Goal: Task Accomplishment & Management: Complete application form

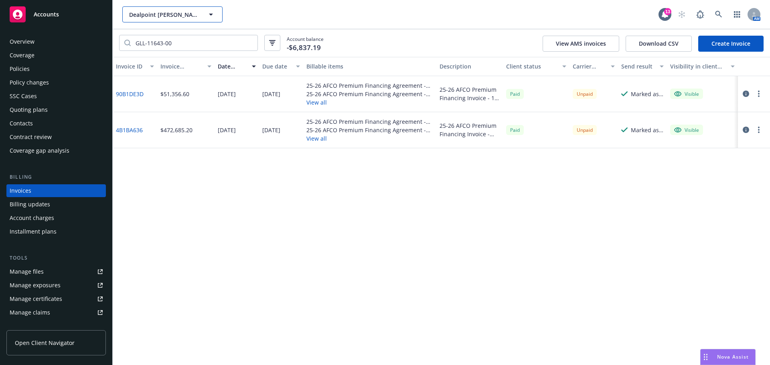
click at [164, 18] on span "Dealpoint [PERSON_NAME], LLC" at bounding box center [163, 14] width 69 height 8
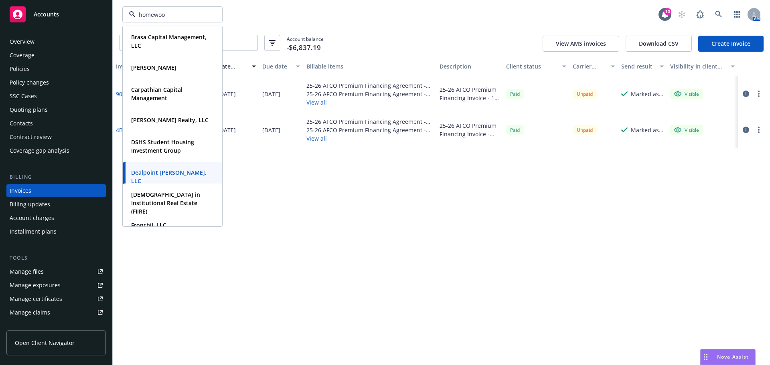
type input "homewood"
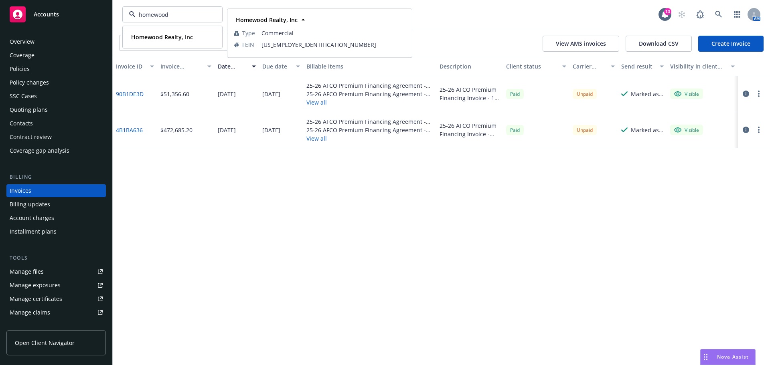
click at [176, 39] on strong "Homewood Realty, Inc" at bounding box center [162, 37] width 62 height 8
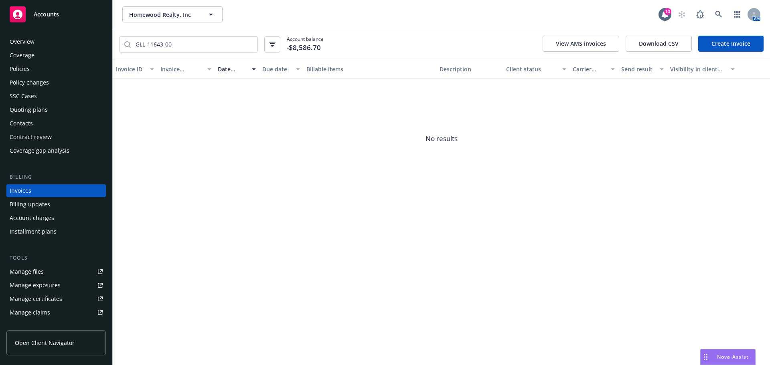
click at [37, 85] on div "Policy changes" at bounding box center [29, 82] width 39 height 13
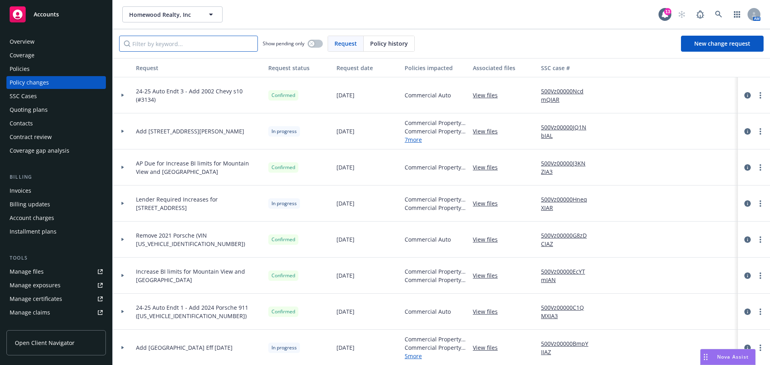
click at [182, 47] on input "Filter by keyword..." at bounding box center [188, 44] width 139 height 16
type input "remove"
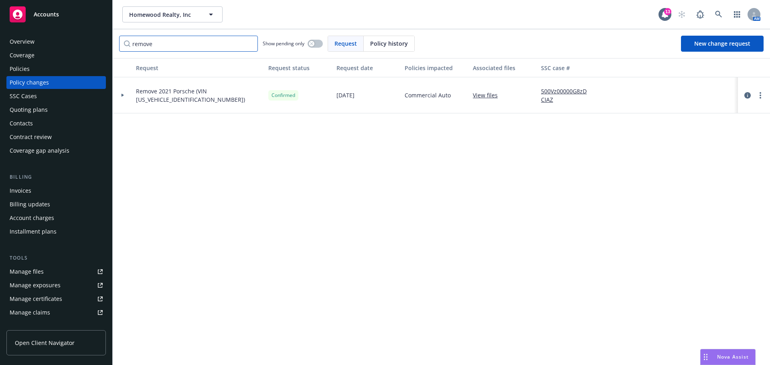
drag, startPoint x: 182, startPoint y: 47, endPoint x: 60, endPoint y: 37, distance: 122.3
click at [60, 37] on div "Accounts Overview Coverage Policies Policy changes SSC Cases Quoting plans Cont…" at bounding box center [385, 182] width 770 height 365
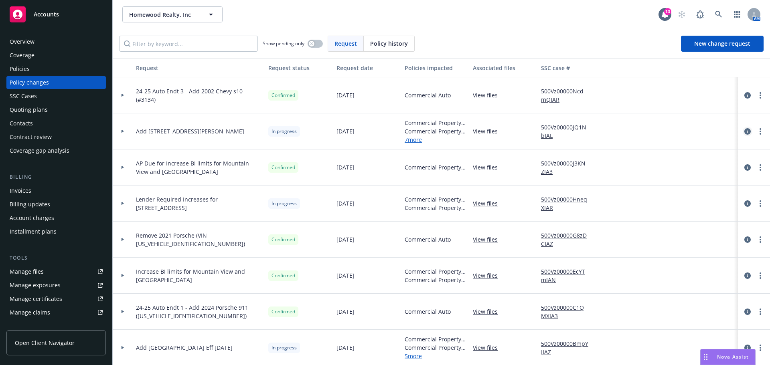
click at [744, 129] on icon "circleInformation" at bounding box center [747, 131] width 6 height 6
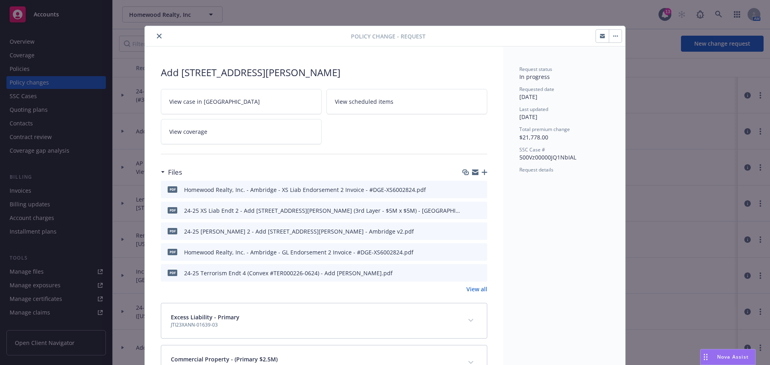
click at [157, 34] on icon "close" at bounding box center [159, 36] width 5 height 5
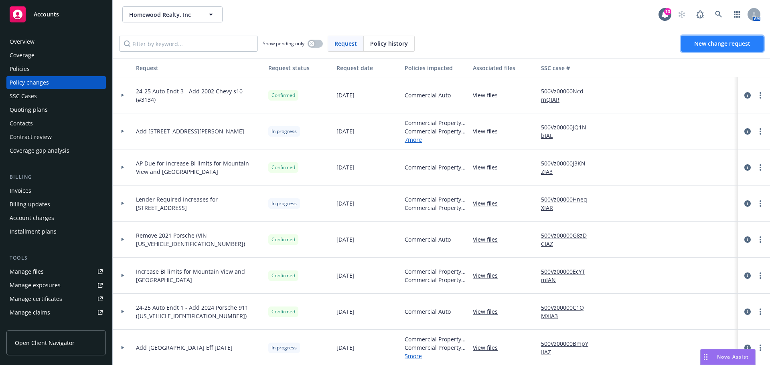
click at [723, 47] on span "New change request" at bounding box center [722, 44] width 56 height 8
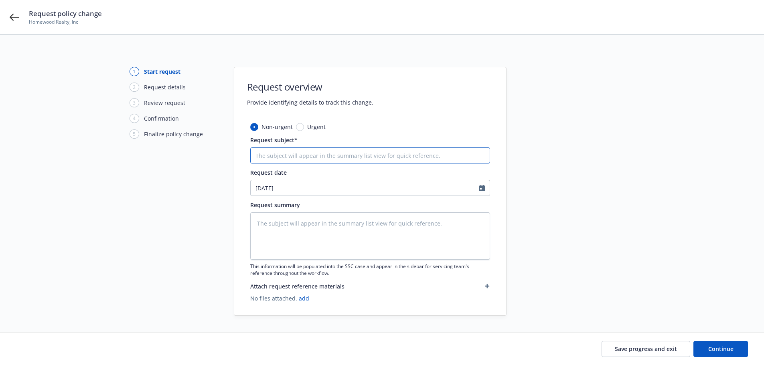
click at [305, 156] on input "Request subject*" at bounding box center [370, 155] width 240 height 16
paste input "25-26 Auto Endt 1 - Remove 2002 Chevrolet"
type textarea "x"
type input "25-26 Auto Endt 1 - Remove 2002 Chevrolet"
drag, startPoint x: 301, startPoint y: 156, endPoint x: 308, endPoint y: 149, distance: 9.4
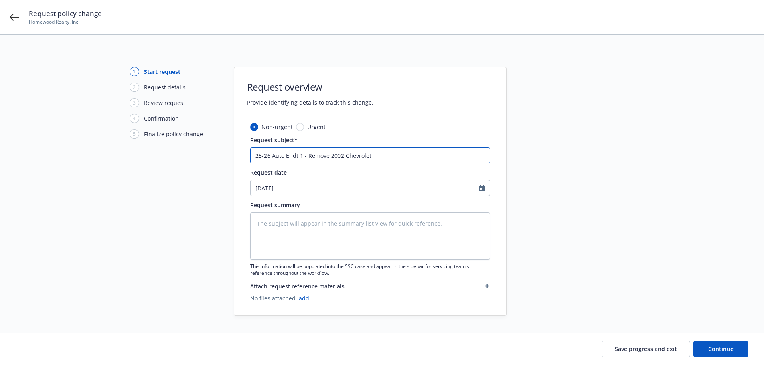
click at [301, 156] on input "25-26 Auto Endt 1 - Remove 2002 Chevrolet" at bounding box center [370, 155] width 240 height 16
type textarea "x"
type input "25-26 Auto Endt - Remove 2002 Chevrolet"
type textarea "x"
type input "25-26 Auto Endt - Remove 2002 Chevrolet"
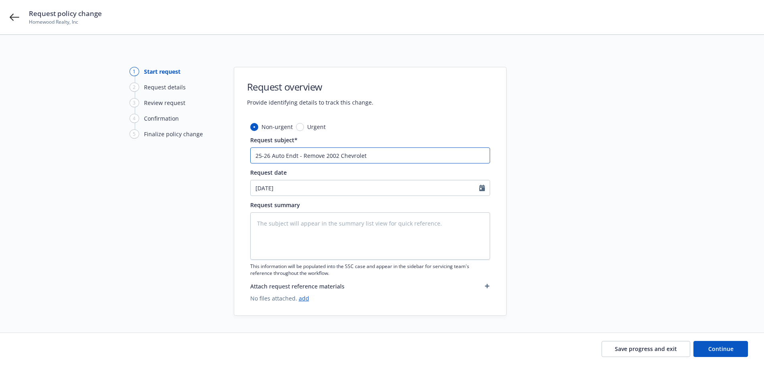
type textarea "x"
type input "25-26 Auto End - Remove 2002 Chevrolet"
type textarea "x"
type input "25-26 Auto End - Remove 2002 Chevrolet"
type textarea "x"
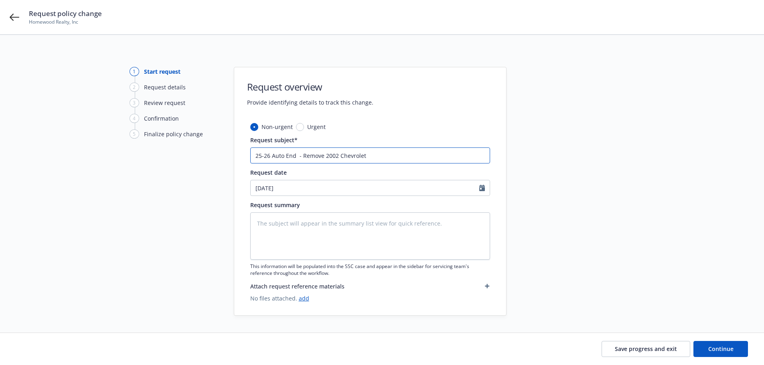
type input "25-26 Auto End - Remove 2002 Chevrolet"
type textarea "x"
type input "25-26 Auto Endt - Remove 2002 Chevrolet"
type textarea "x"
type input "25-26 Auto Endt - Remove 2002 Chevrolet"
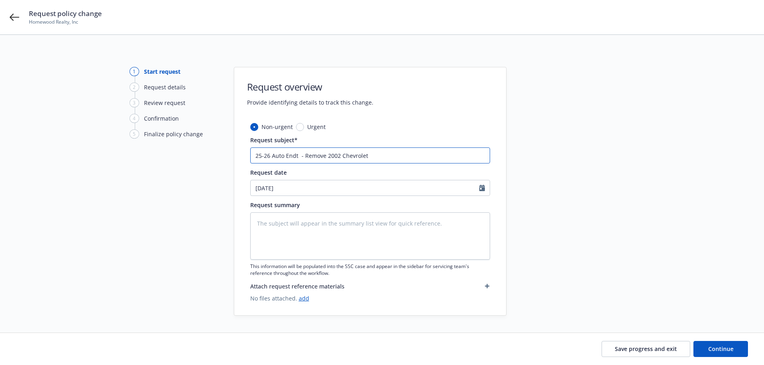
type textarea "x"
type input "25-26 Auto Endt - Remove 2002 Chevrolet"
click at [313, 262] on div "This information will be populated into the SSC case and appear in the sidebar …" at bounding box center [370, 244] width 240 height 64
click at [315, 243] on textarea at bounding box center [370, 235] width 240 height 47
paste textarea "25-26 Auto Endt - Remove 2002 Chevrolet"
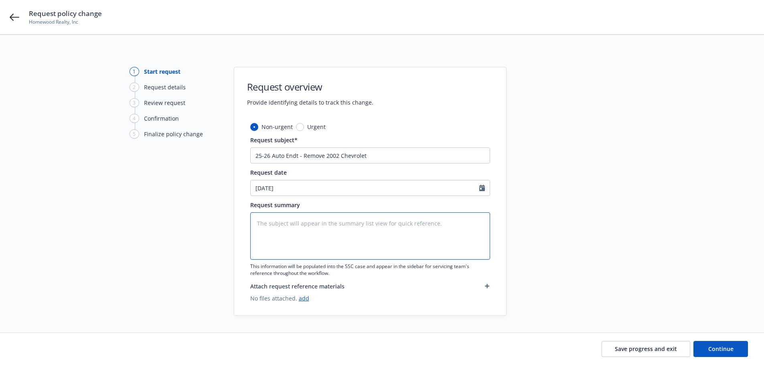
type textarea "x"
type textarea "25-26 Auto Endt - Remove 2002 Chevrolet"
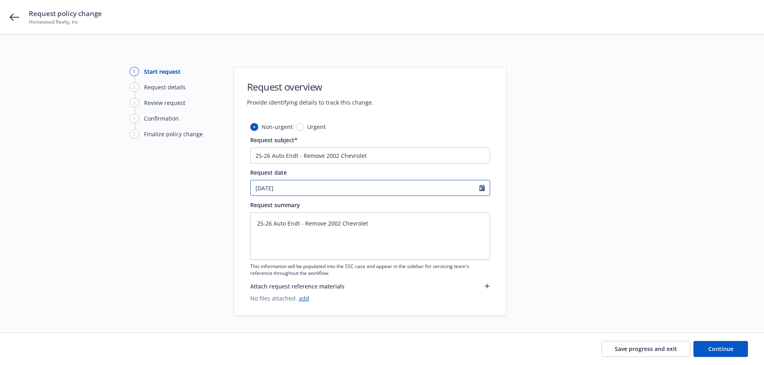
drag, startPoint x: 475, startPoint y: 184, endPoint x: 481, endPoint y: 185, distance: 6.1
click at [475, 183] on input "[DATE]" at bounding box center [365, 187] width 228 height 15
select select "8"
type textarea "x"
click at [483, 186] on icon "Calendar" at bounding box center [482, 188] width 6 height 6
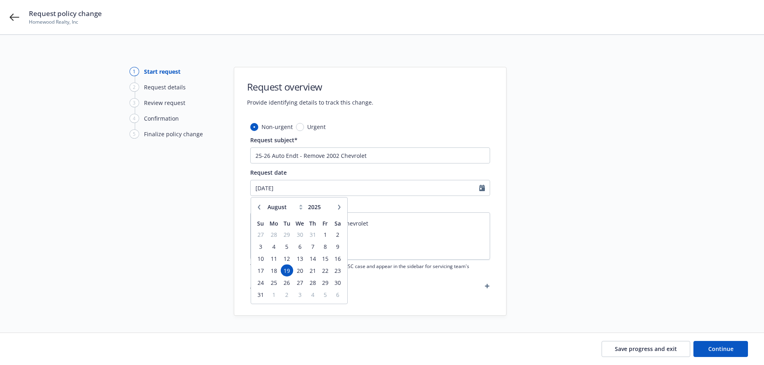
click at [257, 205] on icon "button" at bounding box center [259, 207] width 5 height 5
select select "7"
click at [311, 246] on span "10" at bounding box center [312, 247] width 11 height 10
type textarea "x"
type input "[DATE]"
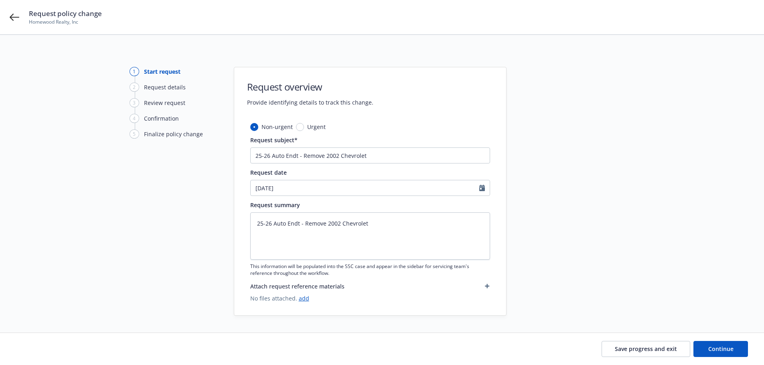
click at [618, 187] on div at bounding box center [578, 191] width 112 height 249
click at [424, 231] on textarea "25-26 Auto Endt - Remove 2002 Chevrolet" at bounding box center [370, 235] width 240 height 47
click at [731, 351] on span "Continue" at bounding box center [720, 349] width 25 height 8
type textarea "x"
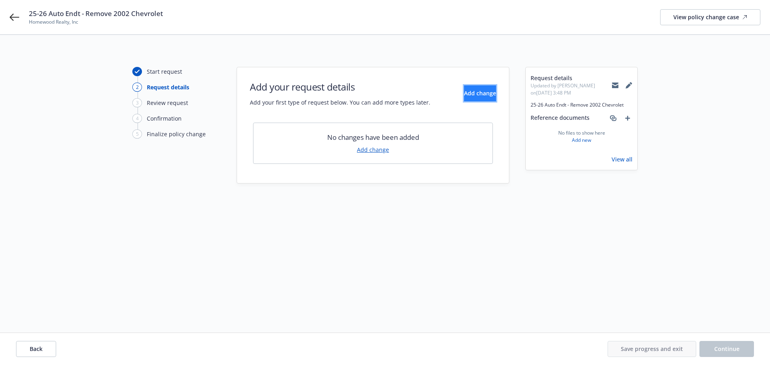
click at [478, 96] on span "Add change" at bounding box center [480, 93] width 32 height 8
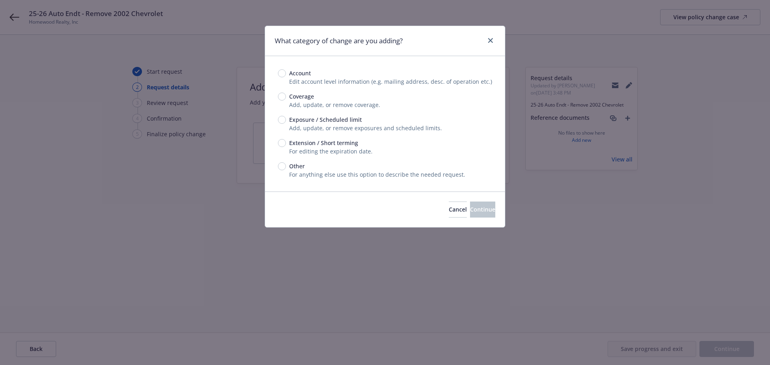
click at [334, 118] on span "Exposure / Scheduled limit" at bounding box center [325, 119] width 73 height 8
click at [286, 118] on input "Exposure / Scheduled limit" at bounding box center [282, 120] width 8 height 8
radio input "true"
click at [472, 210] on span "Continue" at bounding box center [482, 210] width 25 height 8
type textarea "x"
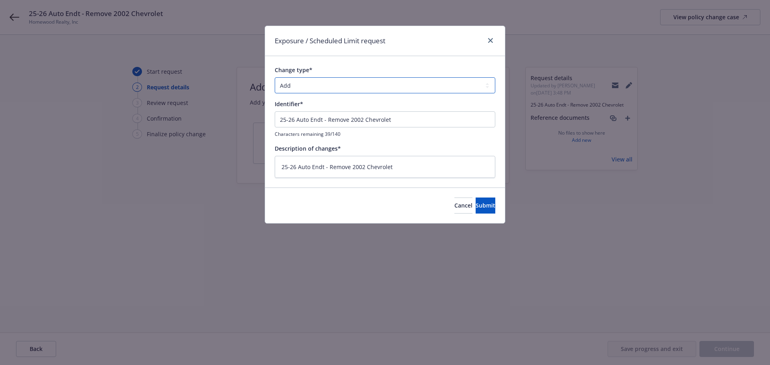
click at [368, 83] on select "Add Audit Change Remove" at bounding box center [385, 85] width 220 height 16
select select "REMOVE"
click at [275, 77] on select "Add Audit Change Remove" at bounding box center [385, 85] width 220 height 16
click at [476, 208] on span "Submit" at bounding box center [485, 206] width 20 height 8
type textarea "x"
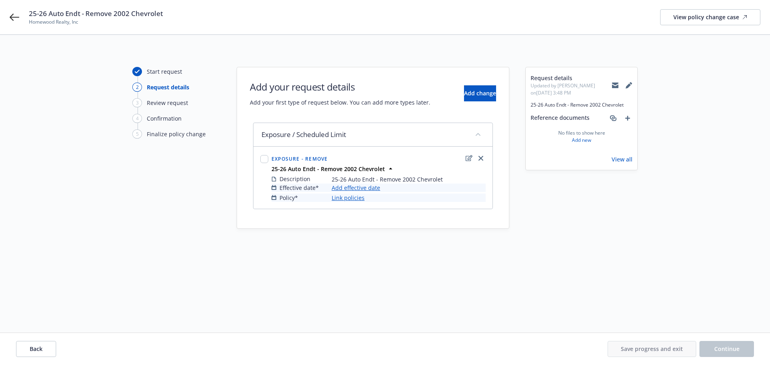
click at [348, 198] on link "Link policies" at bounding box center [347, 198] width 33 height 8
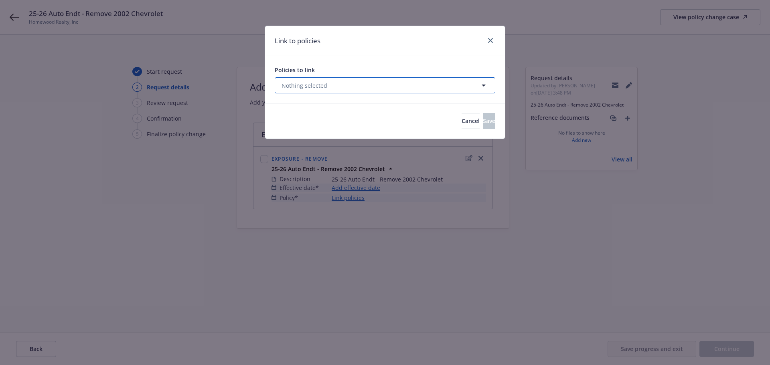
click at [328, 85] on button "Nothing selected" at bounding box center [385, 85] width 220 height 16
select select "ACTIVE"
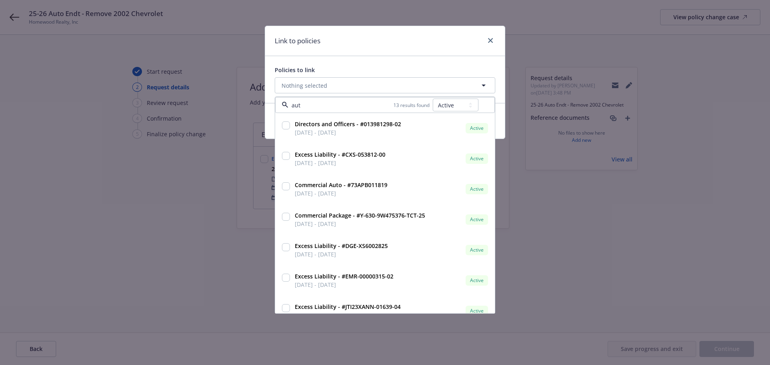
type input "auto"
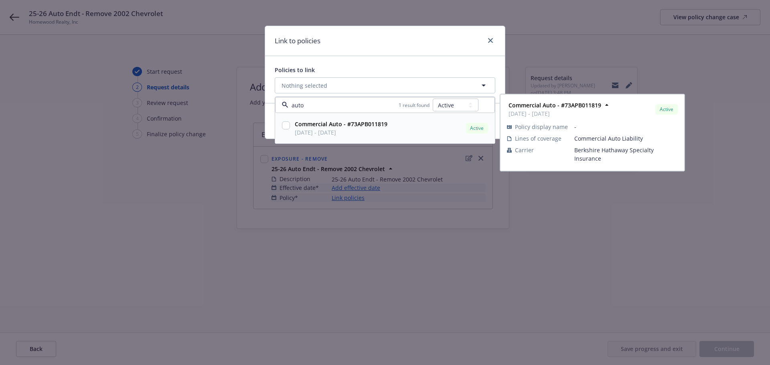
click at [283, 125] on input "checkbox" at bounding box center [286, 125] width 8 height 8
checkbox input "true"
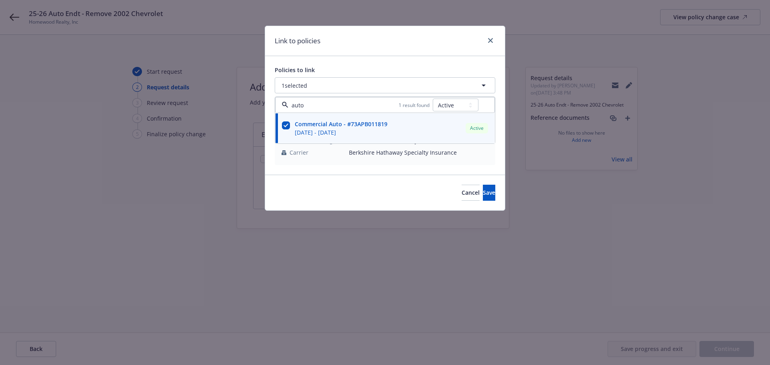
type input "auto"
click at [392, 64] on div "Policies to link 1 selected auto 1 result found All Active Upcoming Expired Can…" at bounding box center [385, 115] width 240 height 119
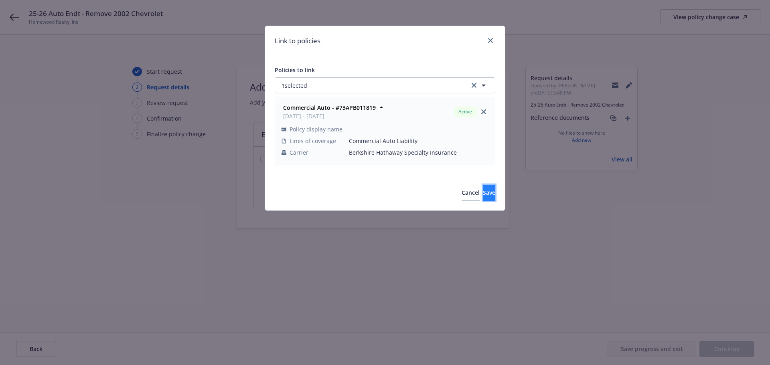
click at [483, 192] on span "Save" at bounding box center [489, 193] width 12 height 8
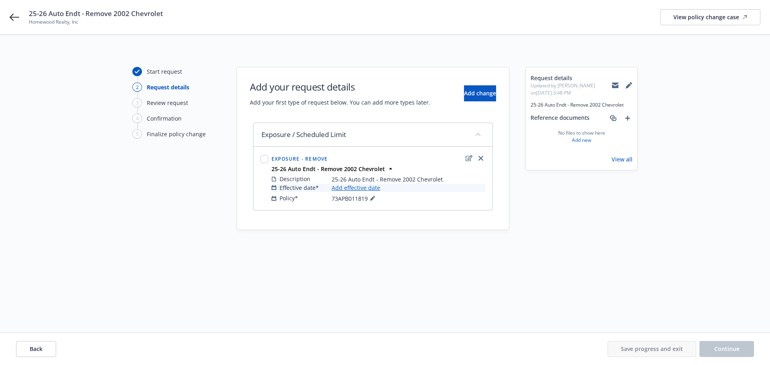
click at [356, 189] on link "Add effective date" at bounding box center [355, 188] width 48 height 8
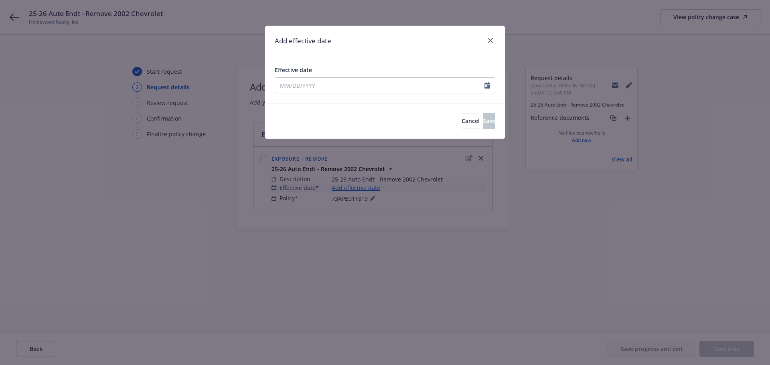
drag, startPoint x: 322, startPoint y: 95, endPoint x: 320, endPoint y: 90, distance: 4.7
click at [321, 92] on div "Effective date" at bounding box center [385, 79] width 240 height 47
click at [320, 90] on input "Effective date" at bounding box center [379, 85] width 209 height 15
select select "8"
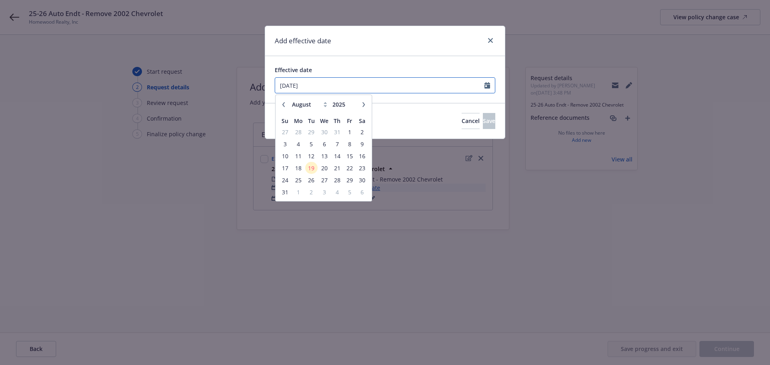
type input "[DATE]"
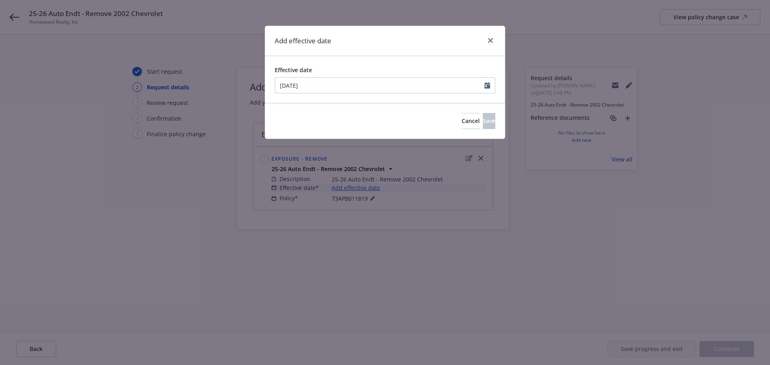
click at [406, 49] on div "Add effective date" at bounding box center [385, 41] width 240 height 30
click at [483, 123] on span "Save" at bounding box center [489, 121] width 12 height 8
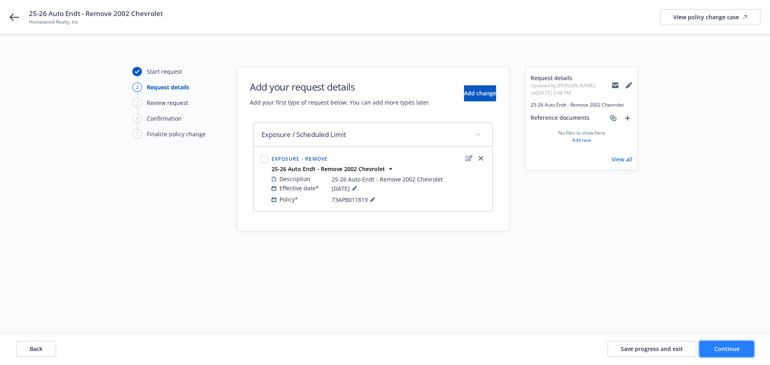
click at [735, 356] on button "Continue" at bounding box center [726, 349] width 55 height 16
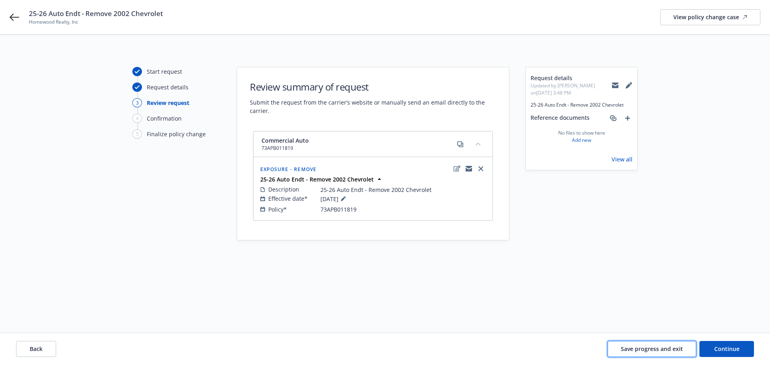
click at [654, 349] on span "Save progress and exit" at bounding box center [651, 349] width 62 height 8
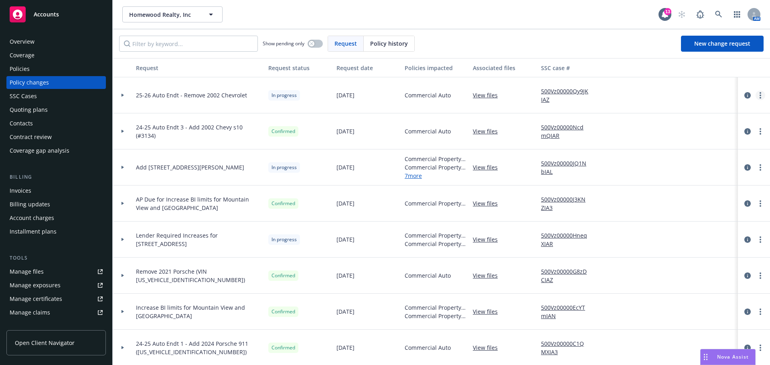
click at [755, 95] on link "more" at bounding box center [760, 96] width 10 height 10
click at [669, 158] on link "Resume workflow" at bounding box center [689, 160] width 137 height 16
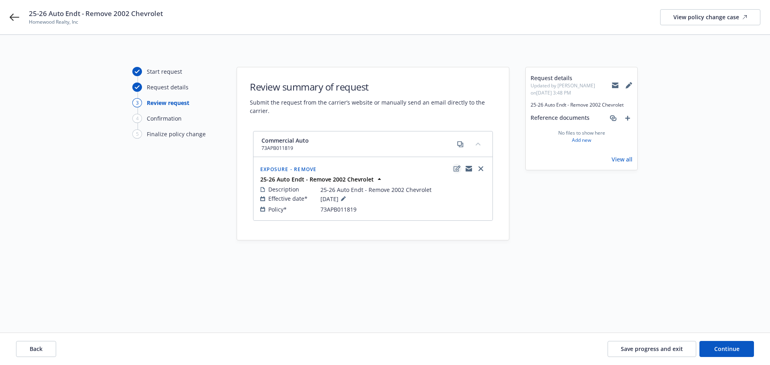
click at [453, 170] on icon "edit" at bounding box center [456, 169] width 7 height 6
type textarea "x"
select select "REMOVE"
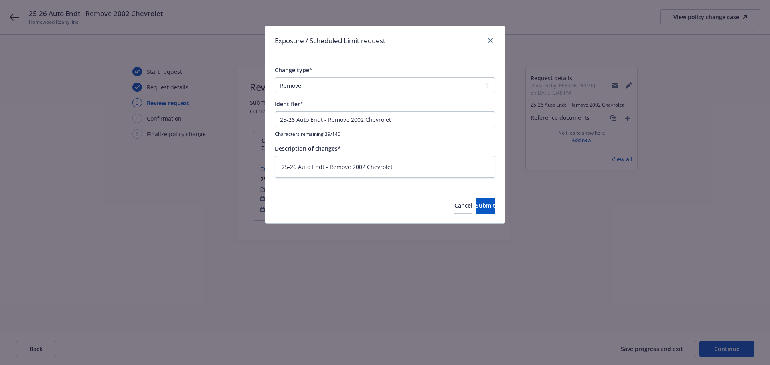
click at [485, 38] on div at bounding box center [488, 41] width 13 height 10
click at [489, 40] on icon "close" at bounding box center [490, 40] width 5 height 5
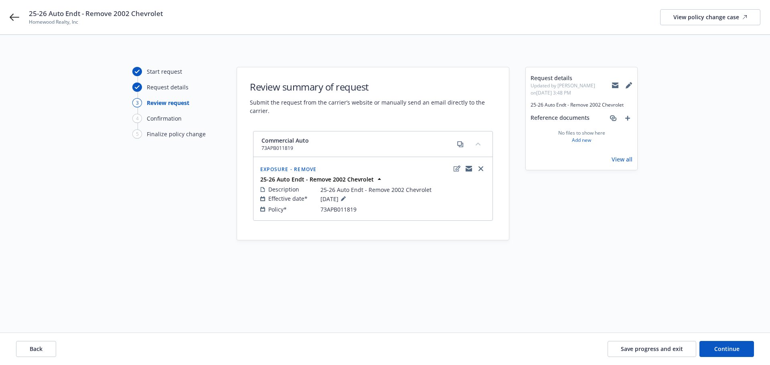
click at [637, 299] on div "Start request Request details 3 Review request 4 Confirmation 5 Finalize policy…" at bounding box center [385, 184] width 750 height 234
click at [636, 350] on span "Save progress and exit" at bounding box center [651, 349] width 62 height 8
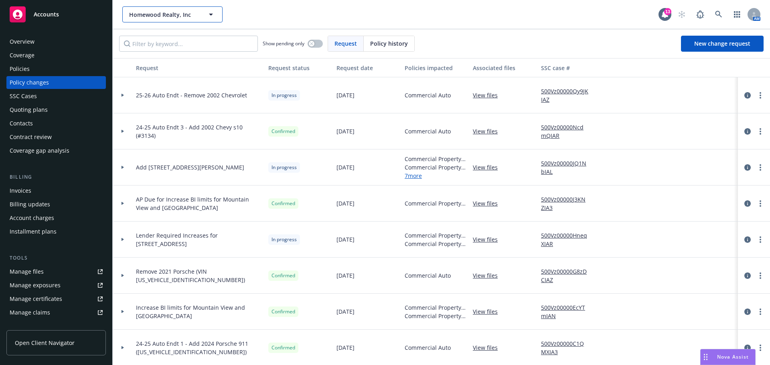
click at [158, 17] on span "Homewood Realty, Inc" at bounding box center [163, 14] width 69 height 8
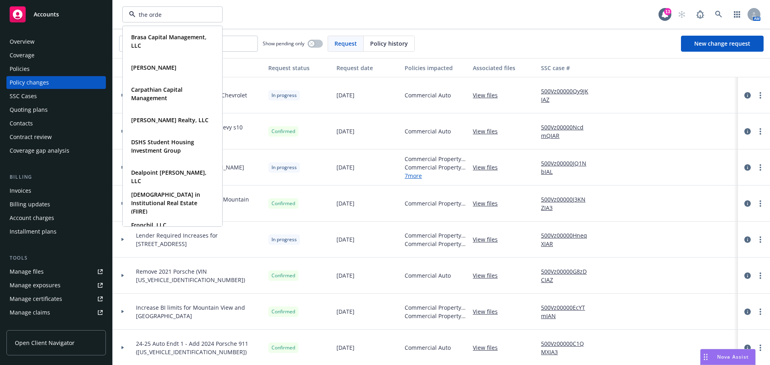
type input "the orden"
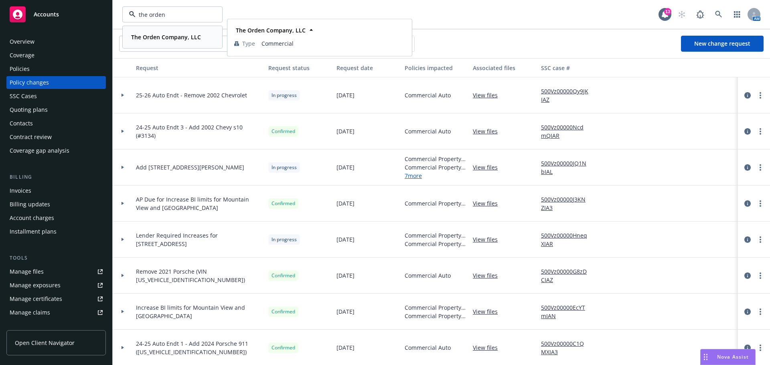
click at [141, 37] on strong "The Orden Company, LLC" at bounding box center [166, 37] width 70 height 8
click at [36, 73] on div "Policies" at bounding box center [56, 69] width 93 height 13
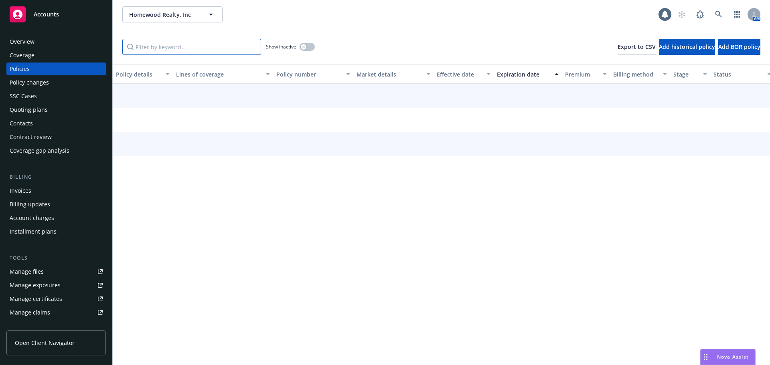
click at [163, 46] on input "Filter by keyword..." at bounding box center [191, 47] width 139 height 16
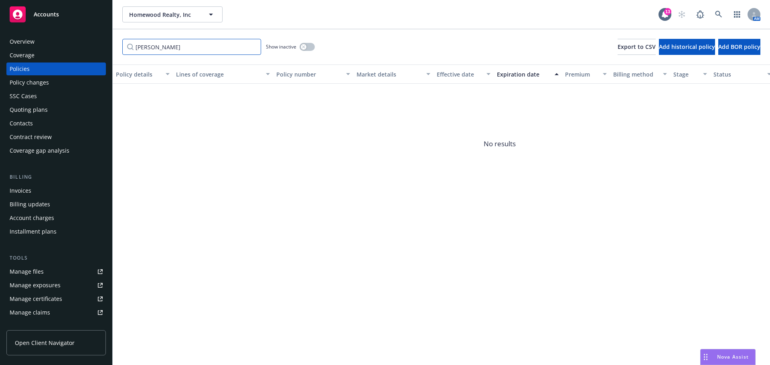
type input "g"
type input "pop"
click at [173, 16] on span "Homewood Realty, Inc" at bounding box center [163, 14] width 69 height 8
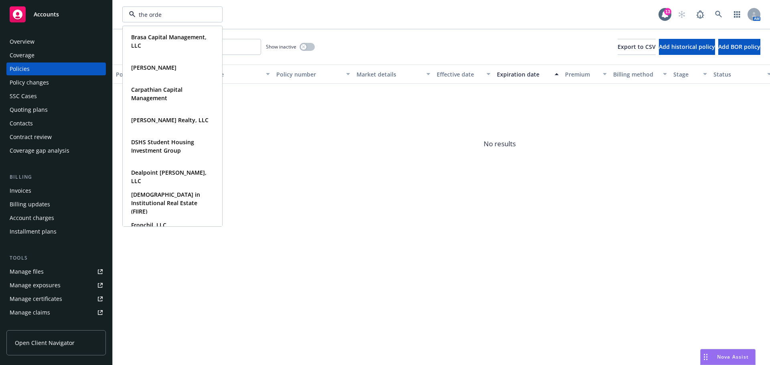
type input "the orden"
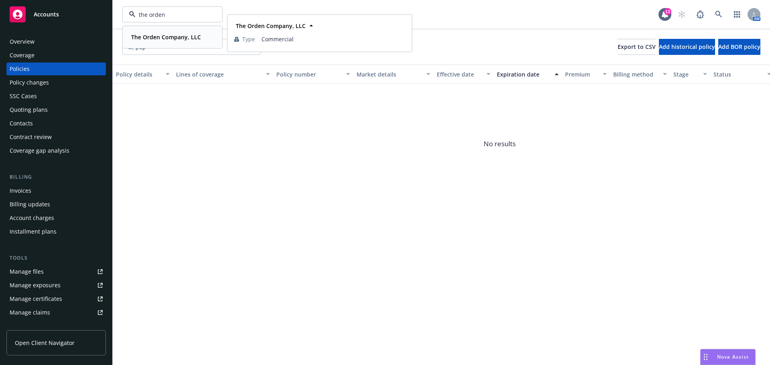
click at [160, 37] on strong "The Orden Company, LLC" at bounding box center [166, 37] width 70 height 8
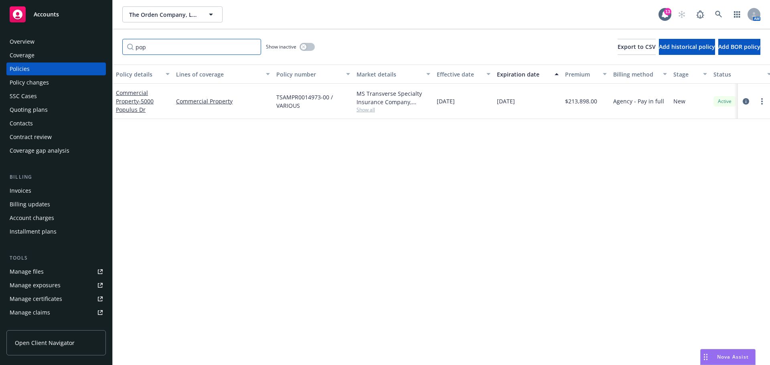
click at [162, 48] on input "pop" at bounding box center [191, 47] width 139 height 16
click at [354, 160] on div "Policy details Lines of coverage Policy number Market details Effective date Ex…" at bounding box center [441, 215] width 657 height 301
click at [744, 100] on icon "circleInformation" at bounding box center [745, 101] width 6 height 6
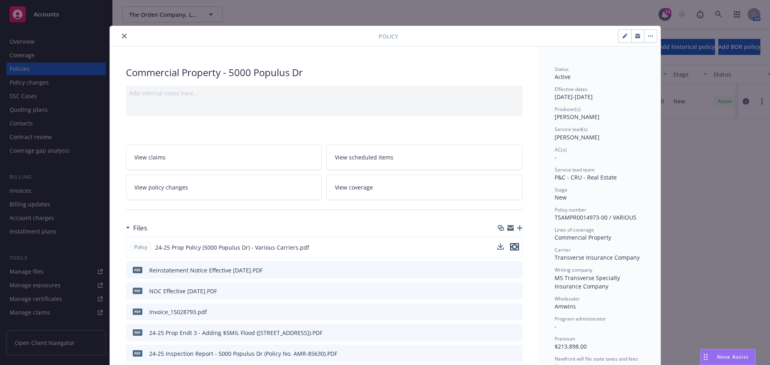
click at [511, 248] on icon "preview file" at bounding box center [514, 247] width 7 height 6
click at [121, 33] on button "close" at bounding box center [124, 36] width 10 height 10
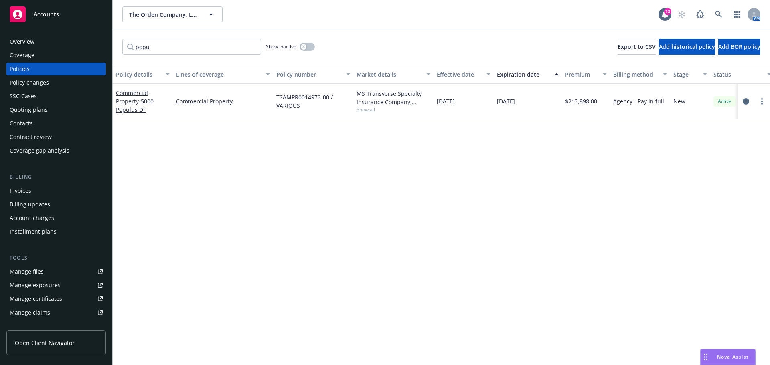
drag, startPoint x: 305, startPoint y: 103, endPoint x: 284, endPoint y: 95, distance: 23.1
click at [305, 103] on span "TSAMPR0014973-00 / VARIOUS" at bounding box center [313, 101] width 74 height 17
drag, startPoint x: 276, startPoint y: 95, endPoint x: 327, endPoint y: 96, distance: 50.9
click at [327, 96] on span "TSAMPR0014973-00 / VARIOUS" at bounding box center [313, 101] width 74 height 17
copy span "TSAMPR0014973-00"
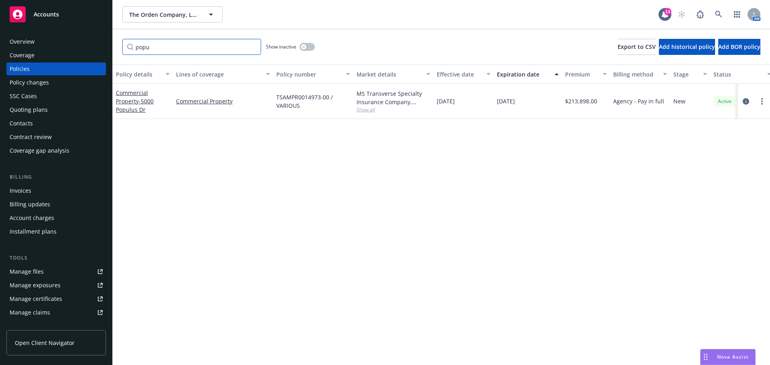
drag, startPoint x: 185, startPoint y: 48, endPoint x: 87, endPoint y: 44, distance: 97.9
click at [87, 44] on div "Accounts Overview Coverage Policies Policy changes SSC Cases Quoting plans Cont…" at bounding box center [385, 182] width 770 height 365
type input "e"
type input "general [PERSON_NAME]"
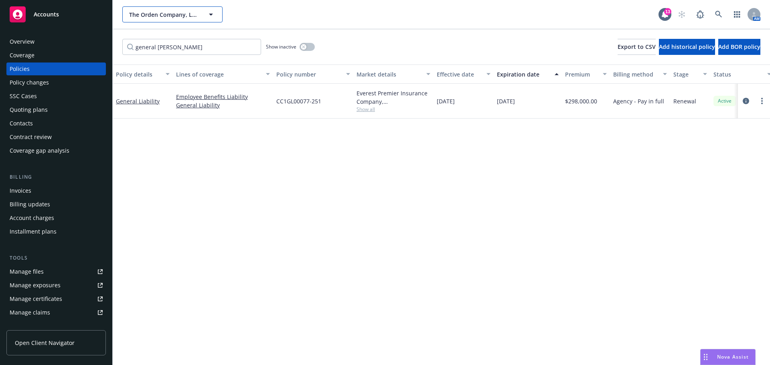
click at [176, 14] on span "The Orden Company, LLC" at bounding box center [163, 14] width 69 height 8
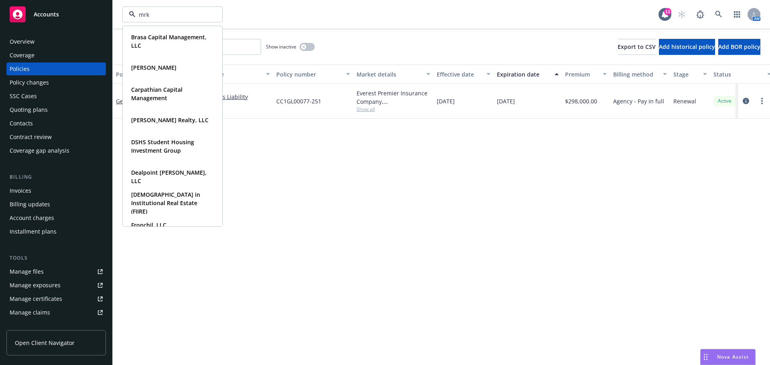
type input "mrk"
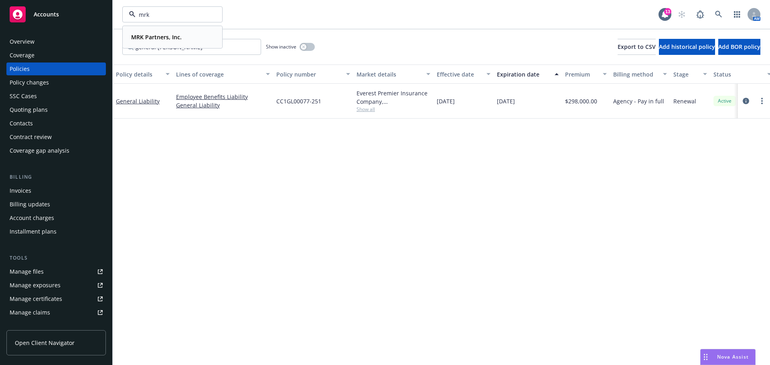
click at [149, 41] on span "MRK Partners, Inc." at bounding box center [156, 37] width 51 height 8
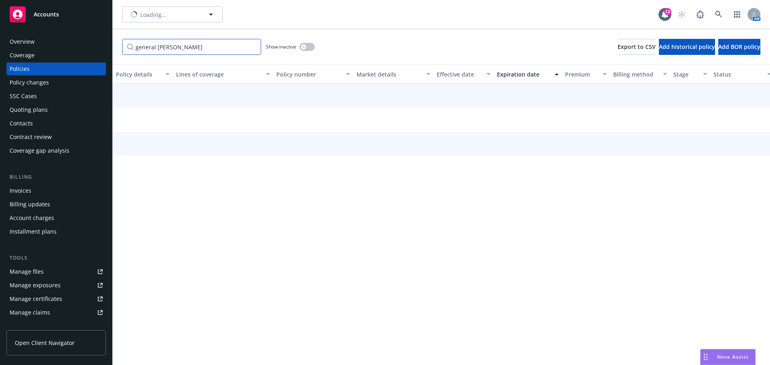
click at [192, 48] on input "general [PERSON_NAME]" at bounding box center [191, 47] width 139 height 16
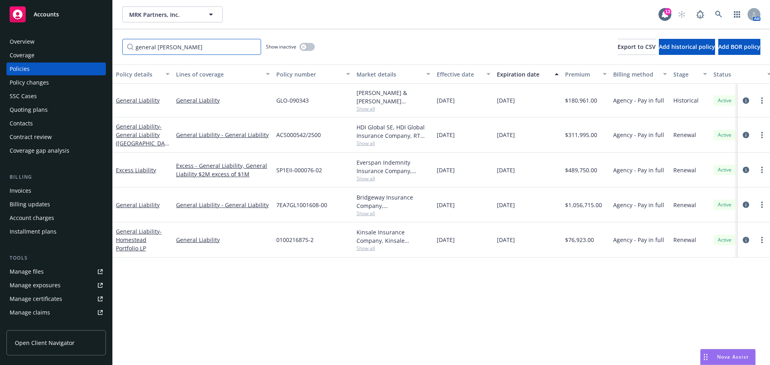
drag, startPoint x: 201, startPoint y: 48, endPoint x: 85, endPoint y: 44, distance: 115.9
click at [85, 44] on div "Accounts Overview Coverage Policies Policy changes SSC Cases Quoting plans Cont…" at bounding box center [385, 182] width 770 height 365
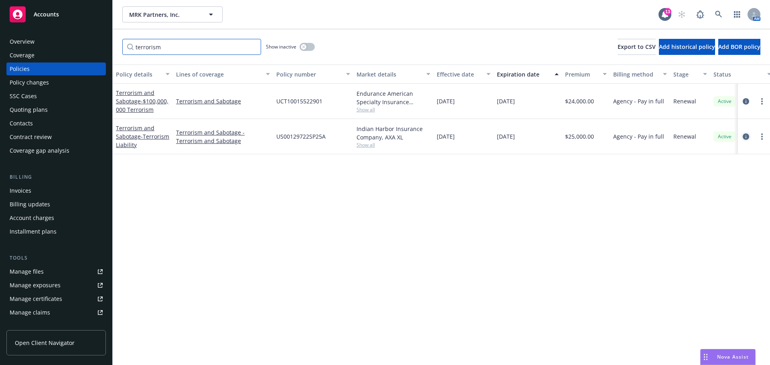
type input "terrorism"
click at [743, 138] on icon "circleInformation" at bounding box center [745, 136] width 6 height 6
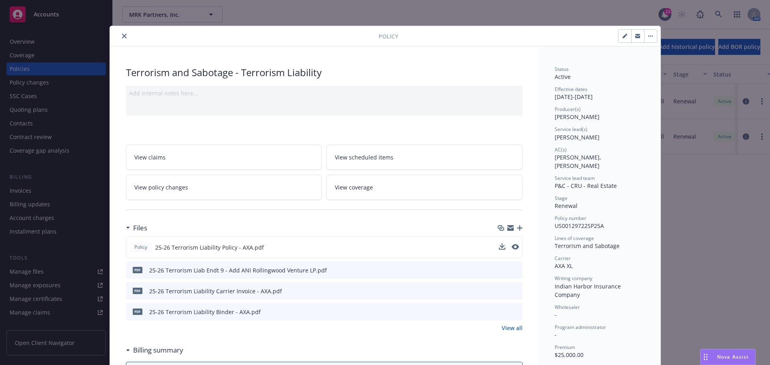
click at [511, 250] on button at bounding box center [514, 247] width 7 height 8
click at [512, 246] on icon "preview file" at bounding box center [514, 247] width 7 height 6
